Goal: Transaction & Acquisition: Purchase product/service

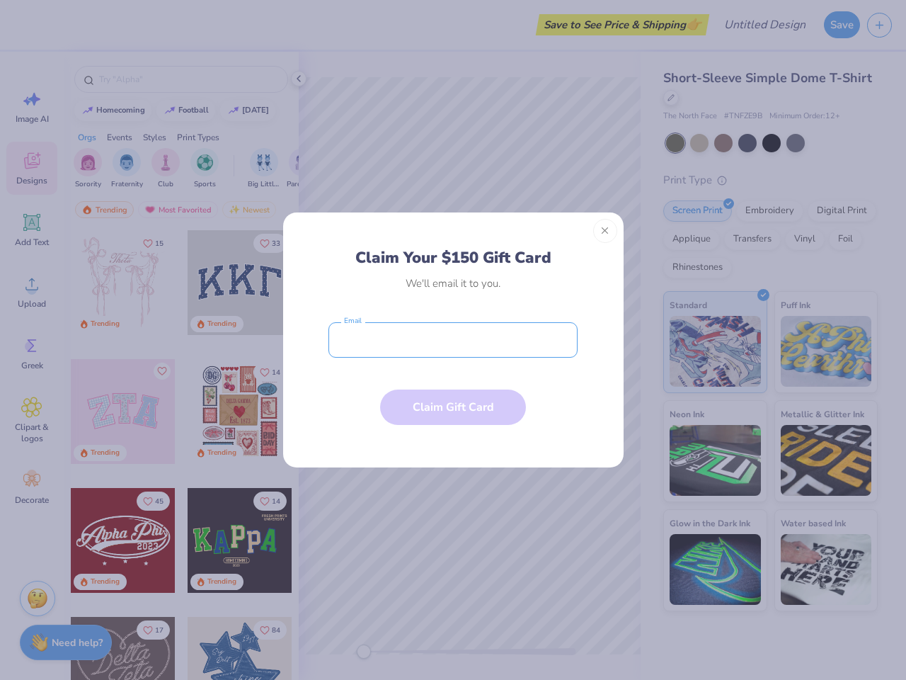
click at [453, 340] on input "email" at bounding box center [453, 339] width 249 height 35
click at [605, 231] on button "Close" at bounding box center [605, 231] width 24 height 24
